Goal: Transaction & Acquisition: Purchase product/service

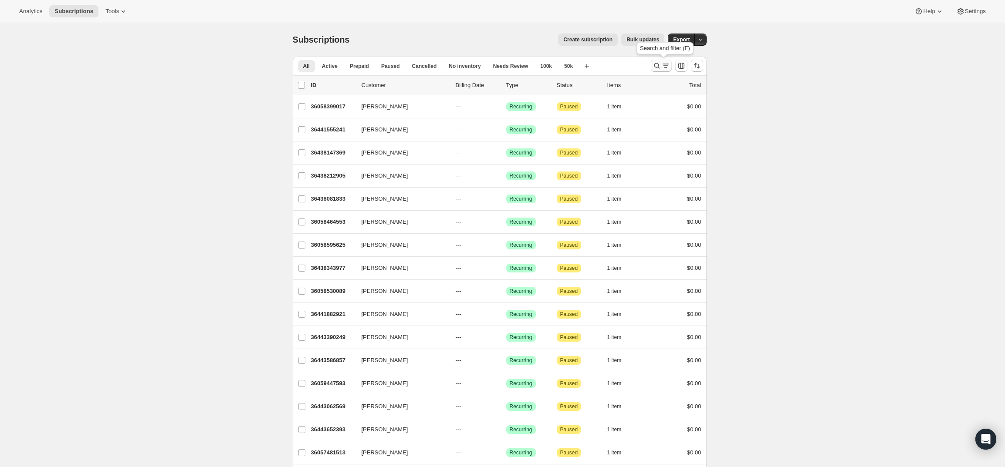
click at [659, 65] on icon "Search and filter results" at bounding box center [657, 66] width 6 height 6
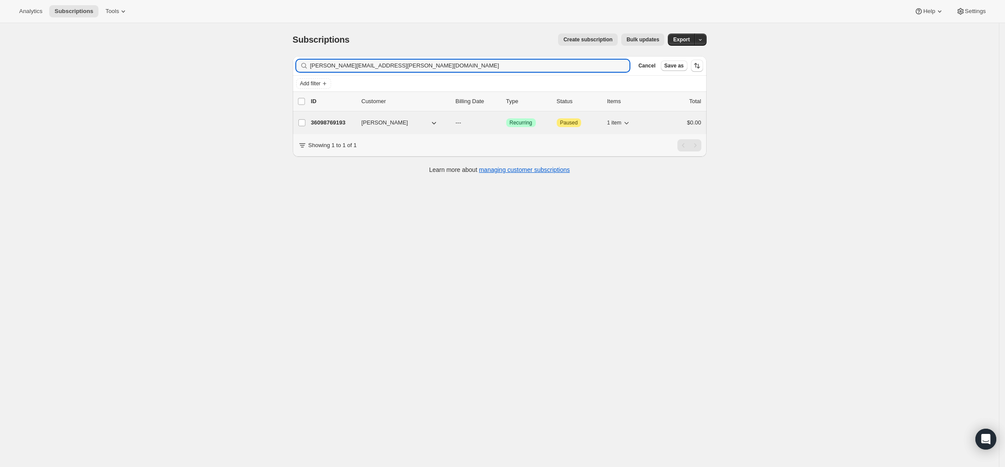
type input "[PERSON_NAME][EMAIL_ADDRESS][PERSON_NAME][DOMAIN_NAME]"
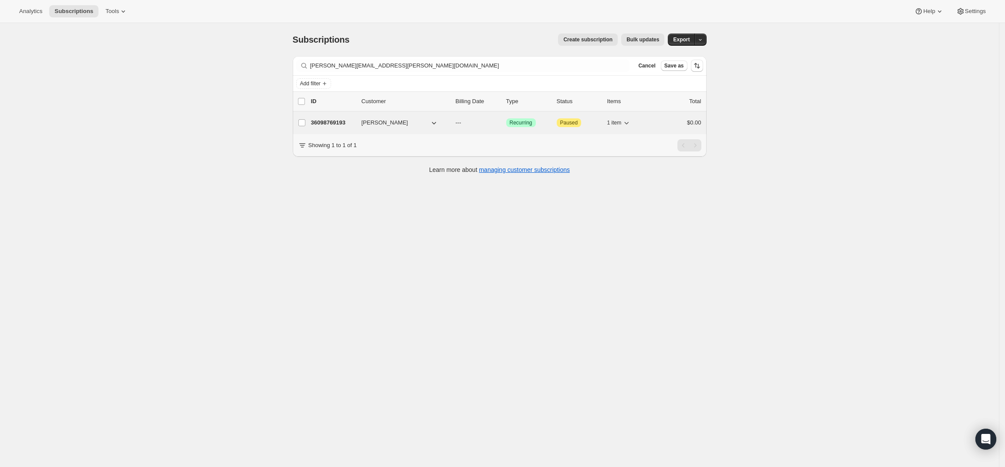
click at [328, 124] on p "36098769193" at bounding box center [333, 122] width 44 height 9
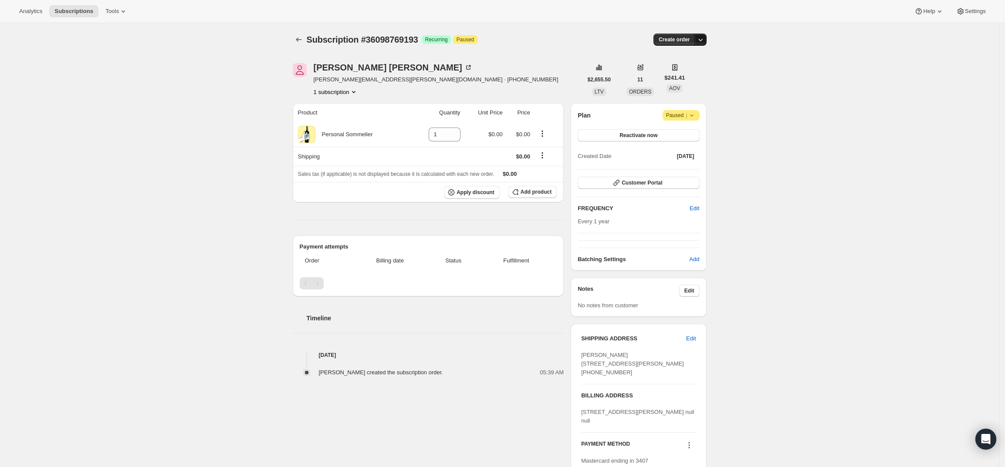
click at [702, 35] on icon "button" at bounding box center [700, 39] width 9 height 9
click at [695, 72] on span "Create custom one-time order" at bounding box center [665, 72] width 75 height 7
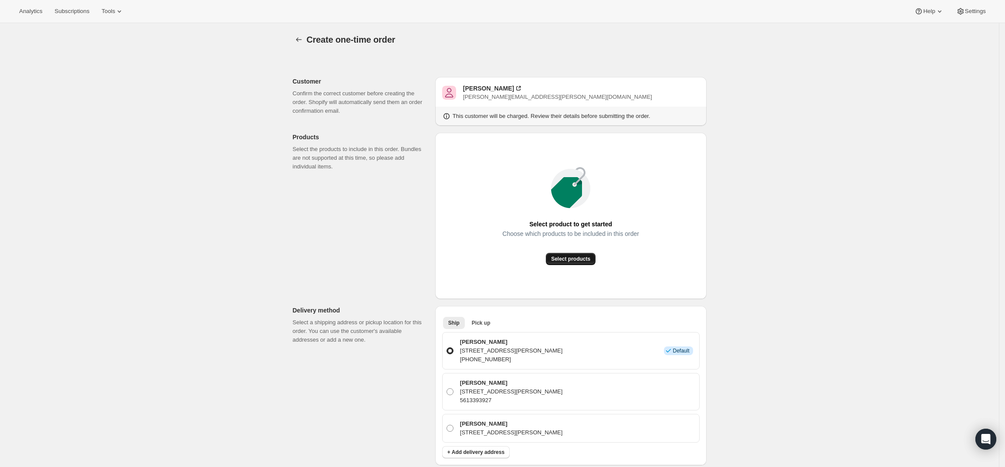
click at [590, 260] on span "Select products" at bounding box center [570, 259] width 39 height 7
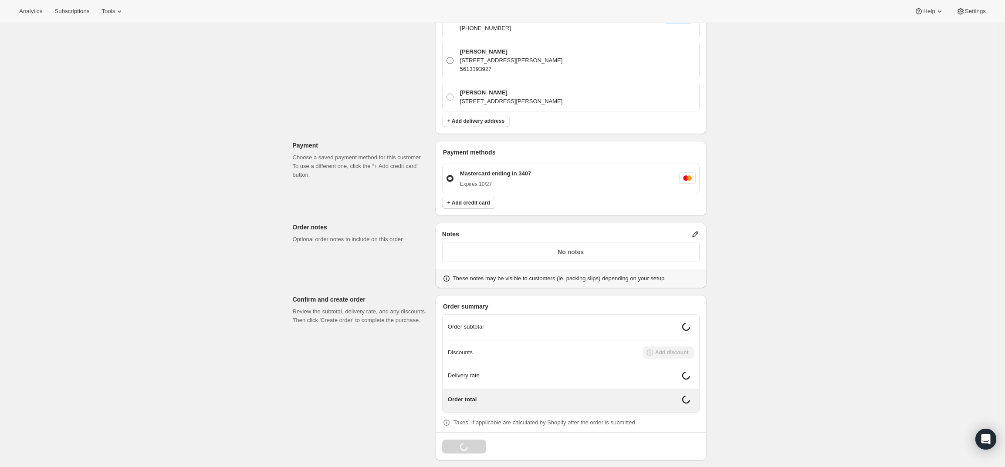
scroll to position [264, 0]
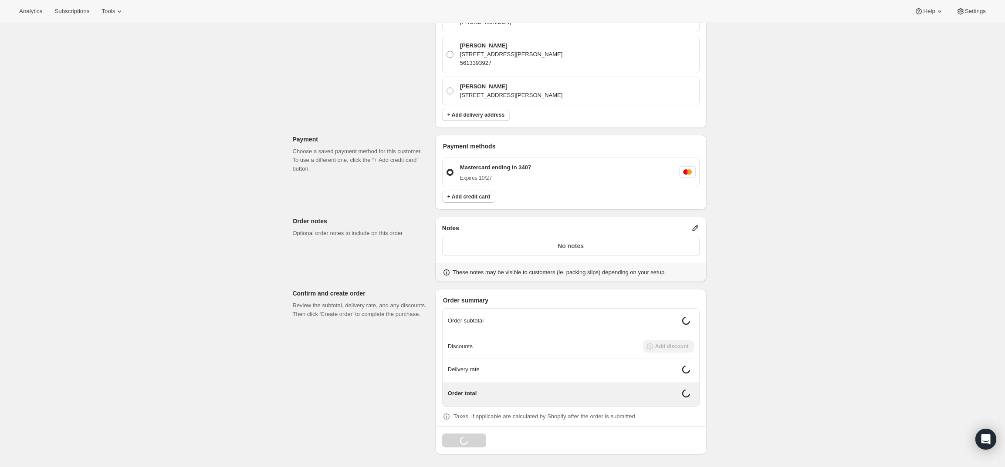
click at [697, 228] on icon at bounding box center [695, 229] width 6 height 6
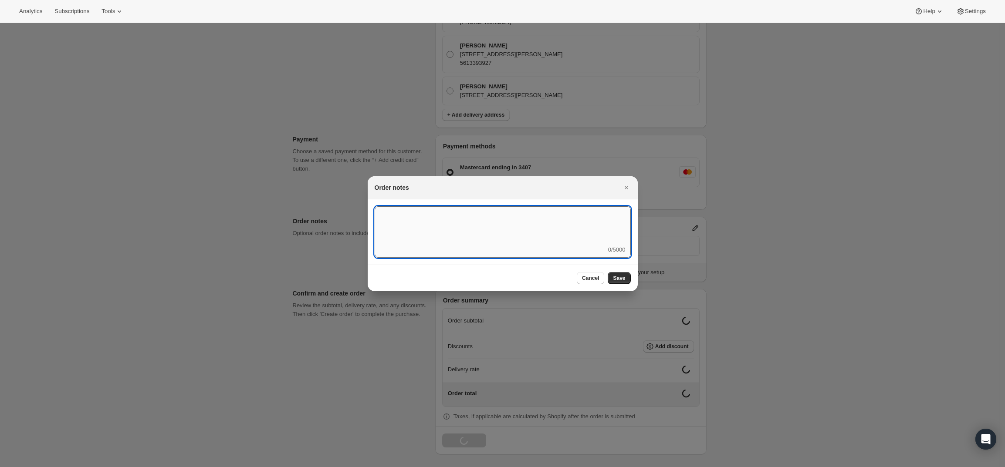
click at [556, 237] on textarea ":rd5:" at bounding box center [503, 225] width 256 height 39
type textarea "Weather HOLD"
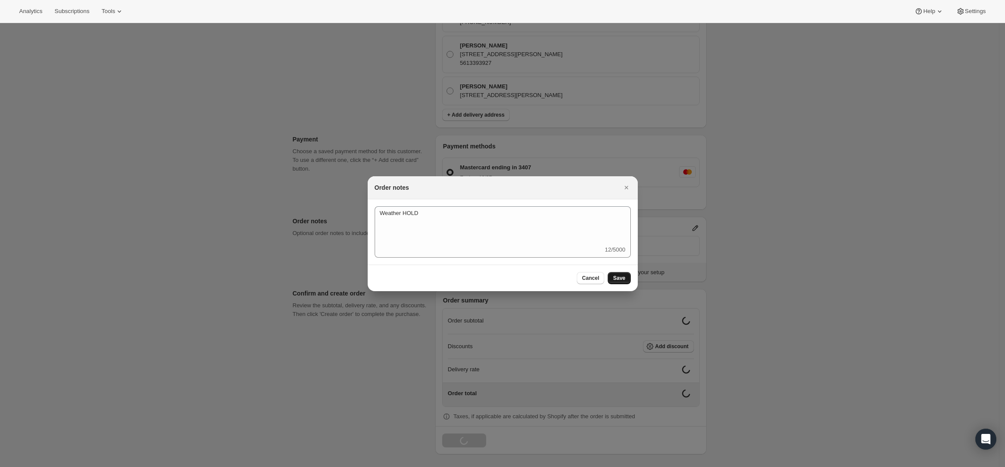
click at [623, 279] on span "Save" at bounding box center [619, 278] width 12 height 7
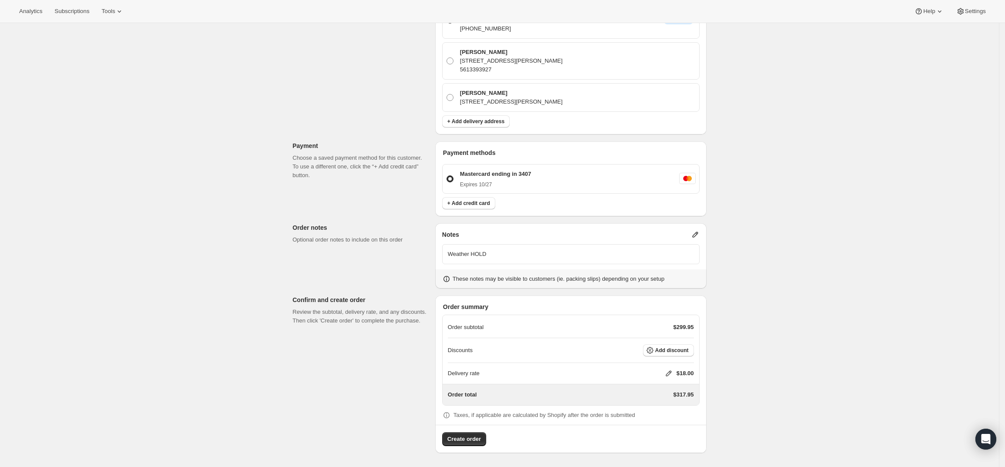
scroll to position [258, 0]
click at [671, 374] on icon at bounding box center [668, 374] width 6 height 6
click at [664, 406] on input "0" at bounding box center [673, 406] width 78 height 14
type input "0"
click at [661, 426] on span "Save" at bounding box center [667, 426] width 12 height 7
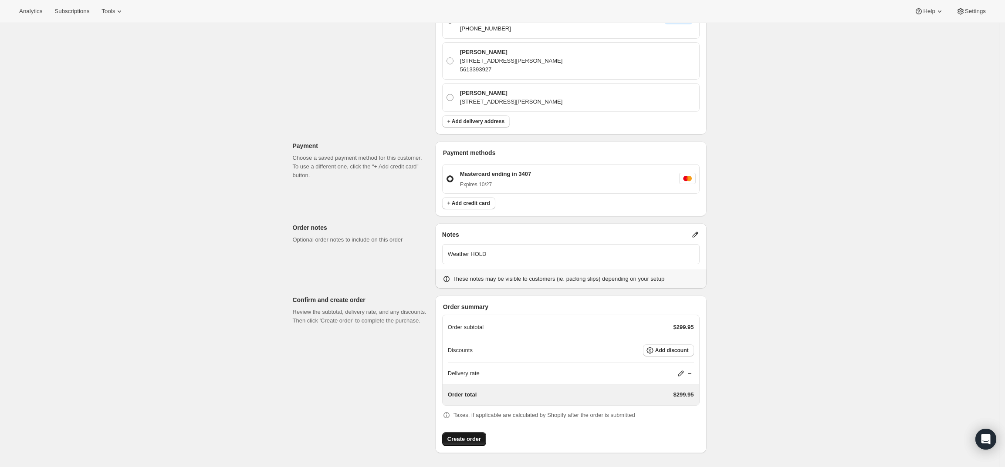
click at [466, 440] on span "Create order" at bounding box center [464, 439] width 34 height 9
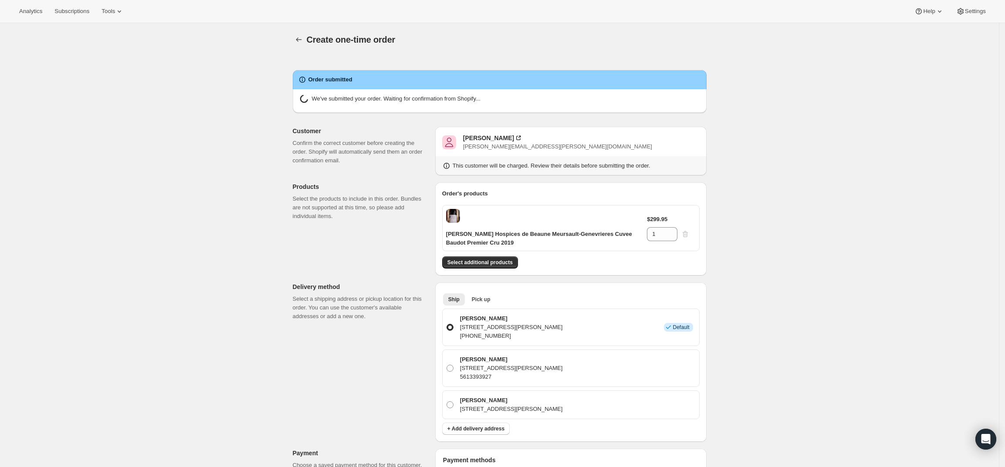
radio input "true"
